Goal: Transaction & Acquisition: Purchase product/service

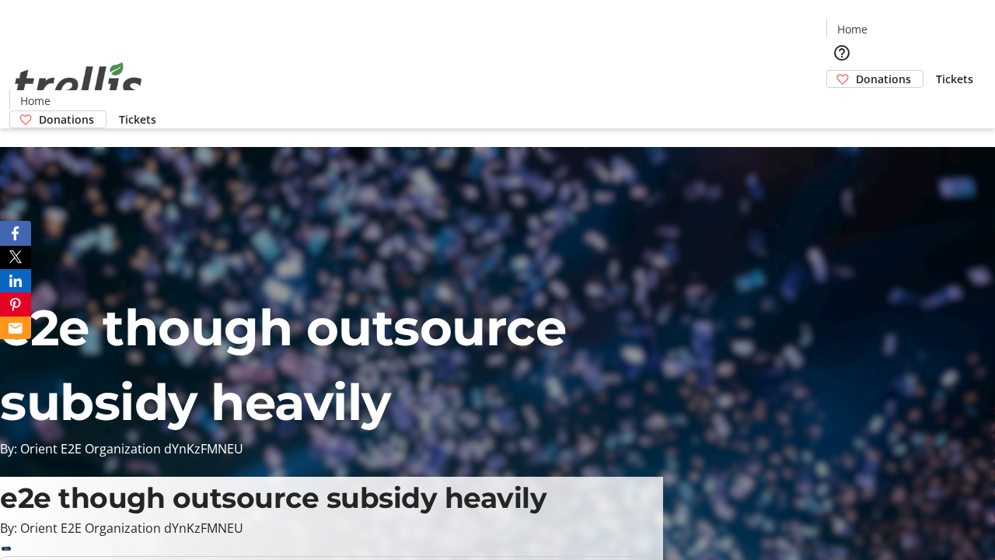
click at [856, 71] on span "Donations" at bounding box center [883, 79] width 55 height 16
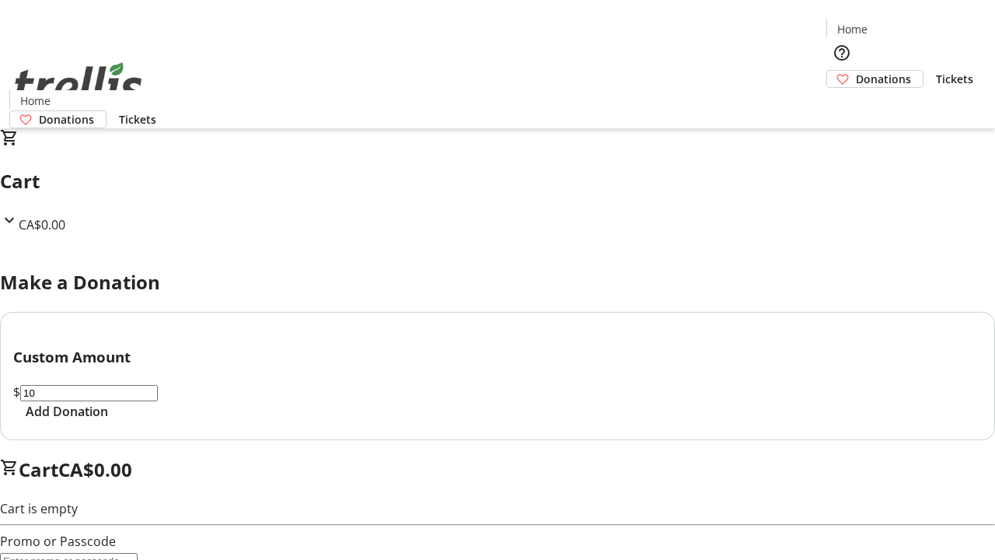
click at [108, 421] on span "Add Donation" at bounding box center [67, 411] width 82 height 19
select select "CA"
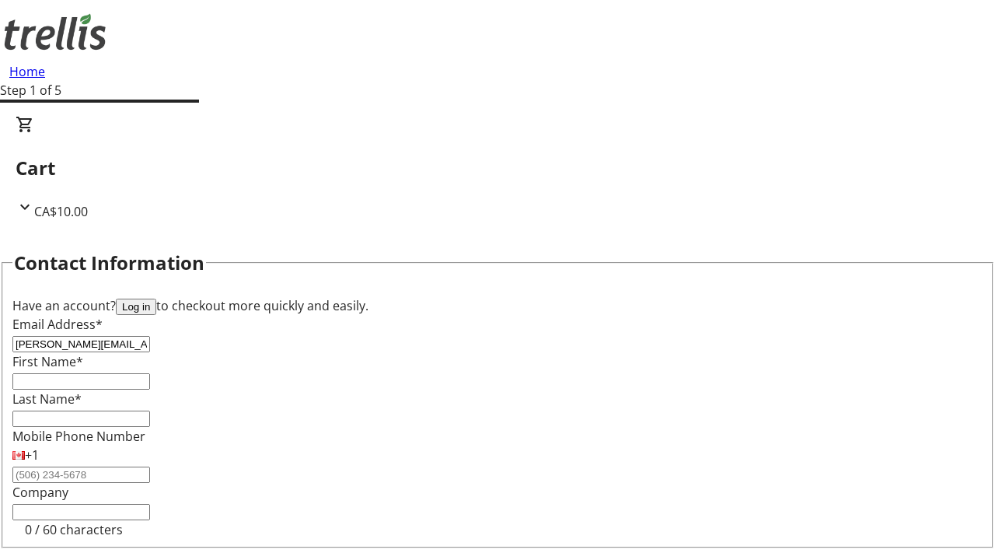
type input "[PERSON_NAME][EMAIL_ADDRESS][DOMAIN_NAME]"
type input "[PERSON_NAME]"
type input "[STREET_ADDRESS][PERSON_NAME]"
type input "Kelowna"
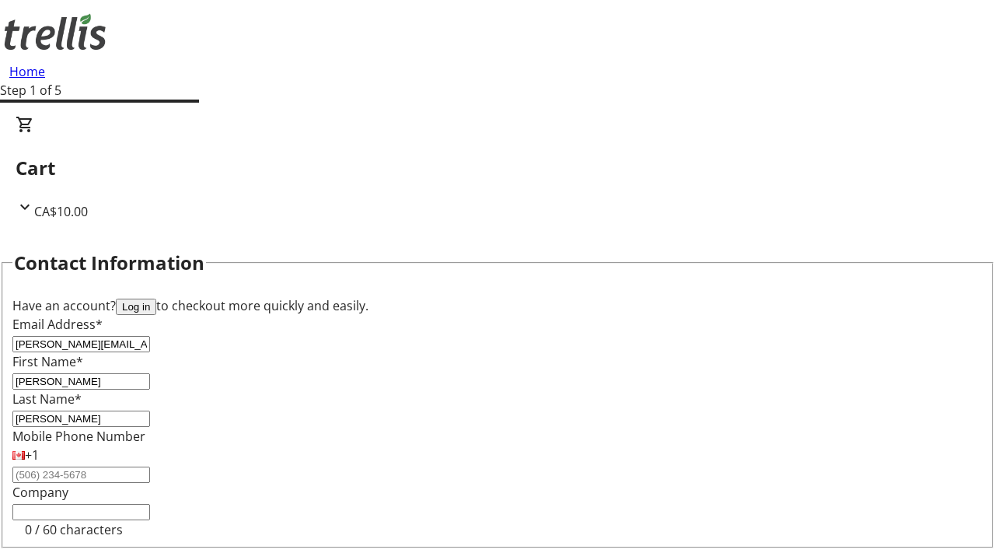
select select "BC"
type input "Kelowna"
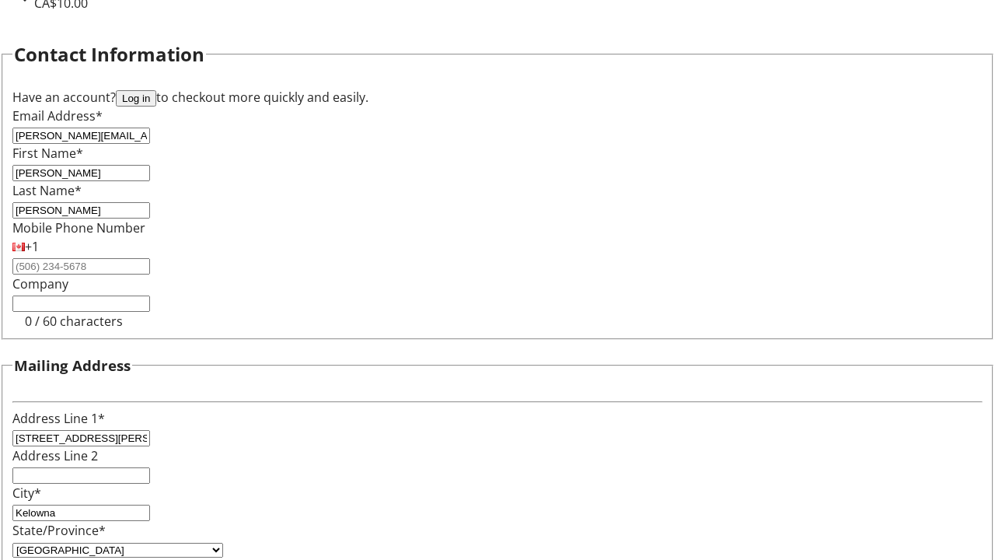
type input "V1Y 0C2"
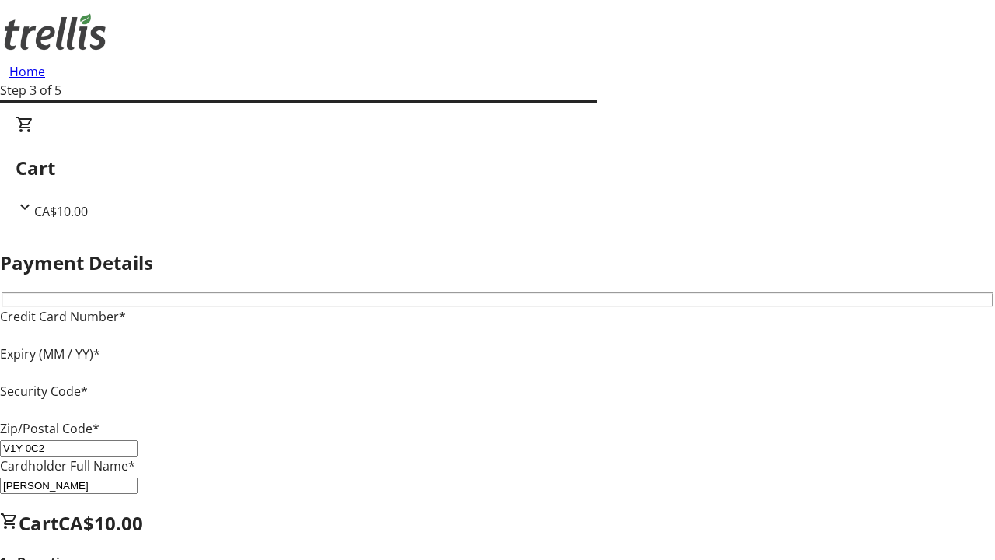
type input "V1Y 0C2"
